Goal: Task Accomplishment & Management: Complete application form

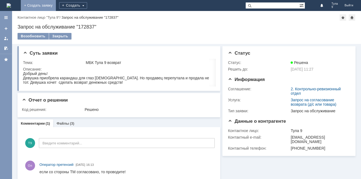
click at [56, 6] on link "+ Создать заявку" at bounding box center [38, 5] width 35 height 11
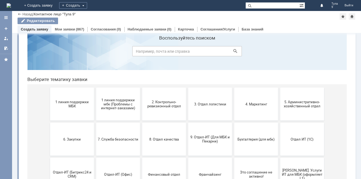
scroll to position [27, 0]
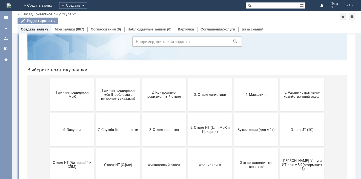
click at [69, 88] on button "1 линия поддержки МБК" at bounding box center [72, 94] width 44 height 33
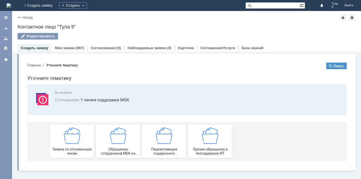
click at [83, 149] on span "Заявка по отложенным чекам" at bounding box center [72, 151] width 41 height 8
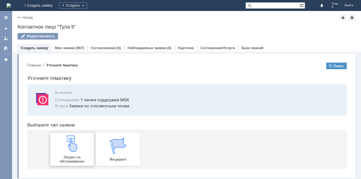
click at [61, 151] on div "Запрос на обслуживание" at bounding box center [72, 149] width 41 height 28
click at [67, 47] on link "Мои заявки" at bounding box center [65, 48] width 20 height 4
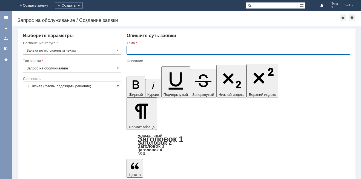
click at [164, 50] on input "text" at bounding box center [239, 50] width 224 height 9
type input "МБК Тула 9 отл чеки от [DATE]"
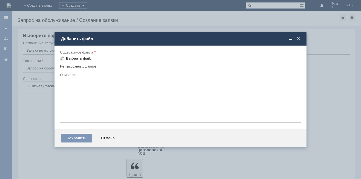
click at [72, 56] on div "Выбрать файл" at bounding box center [79, 58] width 27 height 4
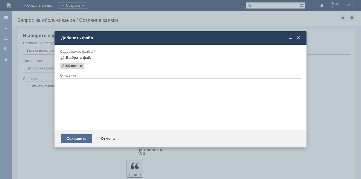
click at [81, 140] on div "Сохранить" at bounding box center [76, 138] width 31 height 9
